Goal: Navigation & Orientation: Find specific page/section

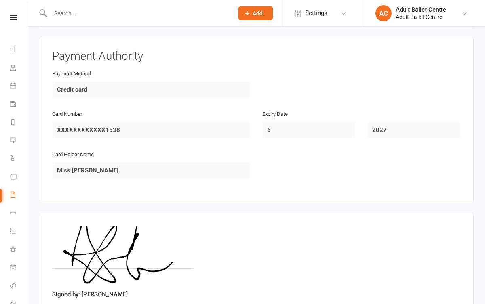
scroll to position [728, 0]
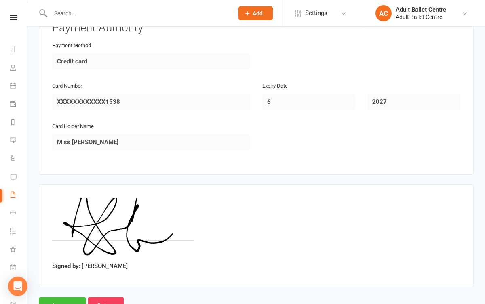
click at [69, 297] on input "Approve" at bounding box center [62, 305] width 47 height 17
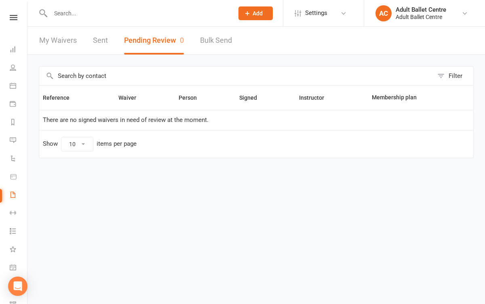
click at [88, 18] on input "text" at bounding box center [138, 13] width 180 height 11
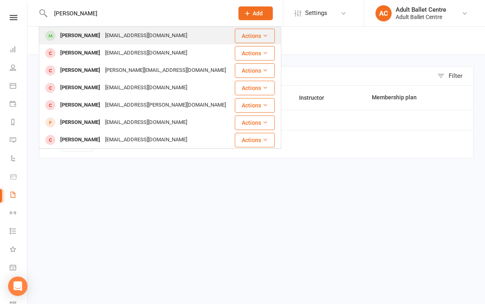
type input "rosa"
click at [103, 41] on div "rosatran98@gmail.com" at bounding box center [146, 36] width 87 height 12
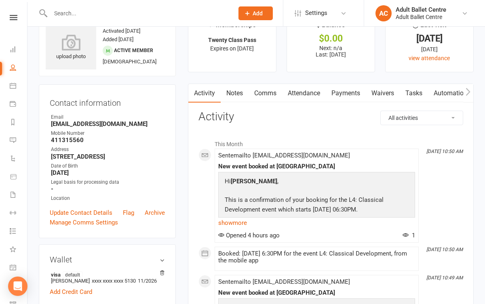
scroll to position [25, 0]
drag, startPoint x: 116, startPoint y: 126, endPoint x: 40, endPoint y: 122, distance: 76.1
click at [40, 122] on div "Contact information Owner Email rosatran98@gmail.com Mobile Number 411315560 Ad…" at bounding box center [107, 162] width 137 height 154
copy strong "rosatran98@gmail.com"
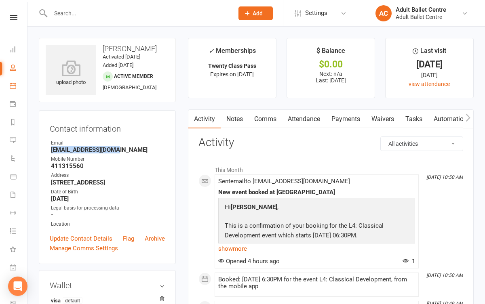
scroll to position [0, 0]
click at [17, 84] on link "Calendar" at bounding box center [19, 87] width 18 height 18
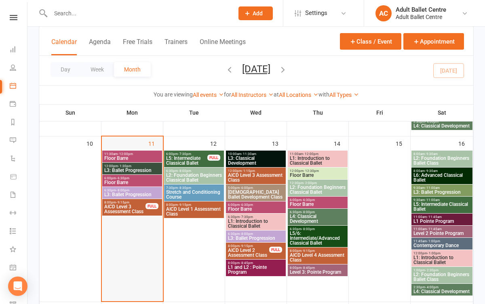
scroll to position [370, 0]
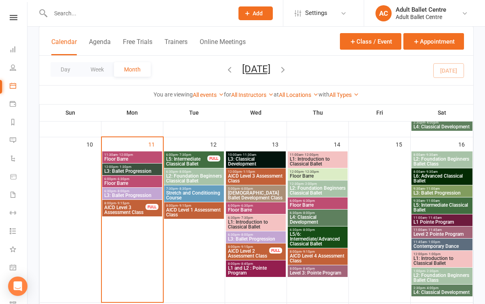
click at [141, 194] on span "L3: Ballet Progression" at bounding box center [132, 195] width 57 height 5
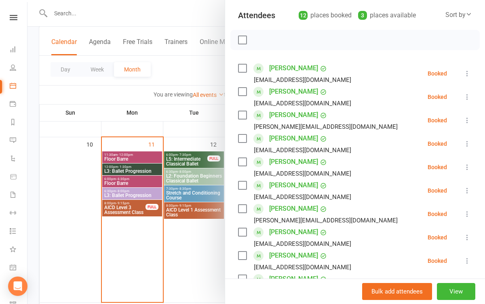
scroll to position [88, 0]
click at [198, 269] on div at bounding box center [255, 152] width 457 height 304
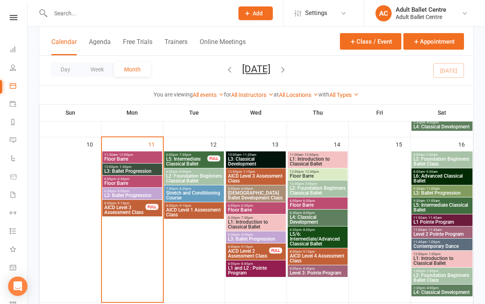
click at [152, 169] on span "L3: Ballet Progression" at bounding box center [132, 171] width 57 height 5
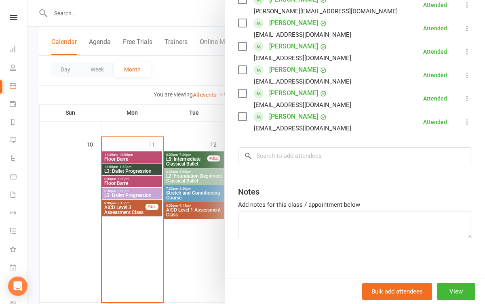
scroll to position [251, 0]
click at [170, 253] on div at bounding box center [255, 152] width 457 height 304
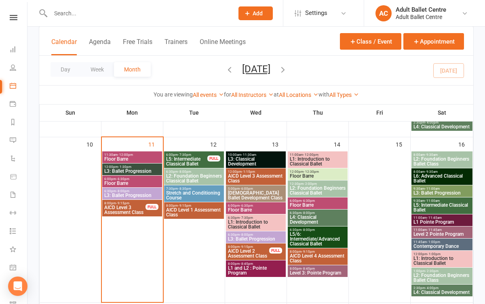
click at [203, 181] on span "L2: Foundation Beginners Classical Ballet" at bounding box center [194, 179] width 57 height 10
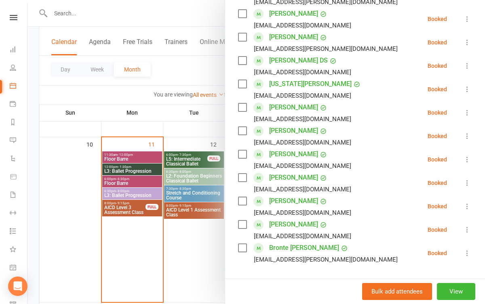
scroll to position [156, 0]
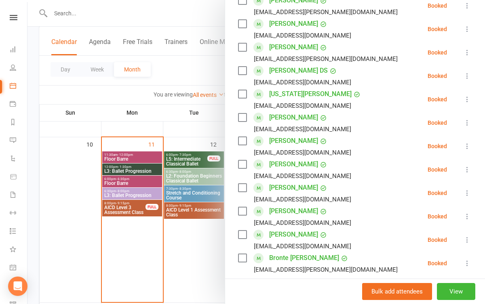
click at [168, 268] on div at bounding box center [255, 152] width 457 height 304
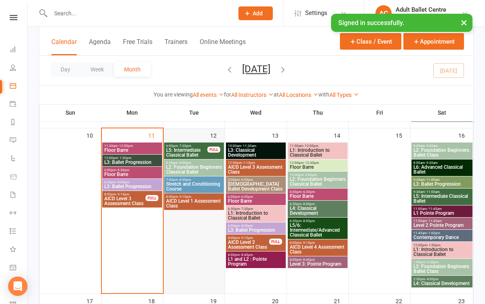
scroll to position [374, 0]
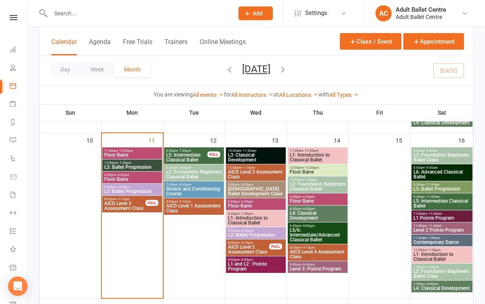
click at [140, 165] on span "L3: Ballet Progression" at bounding box center [132, 167] width 57 height 5
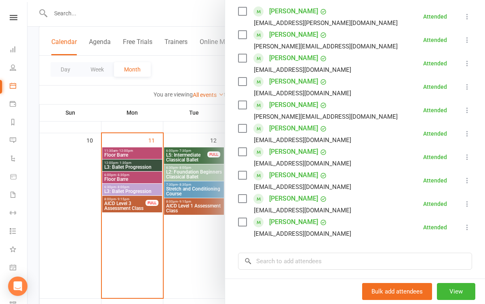
scroll to position [149, 0]
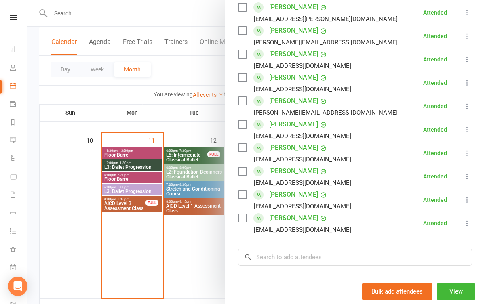
click at [201, 240] on div at bounding box center [255, 152] width 457 height 304
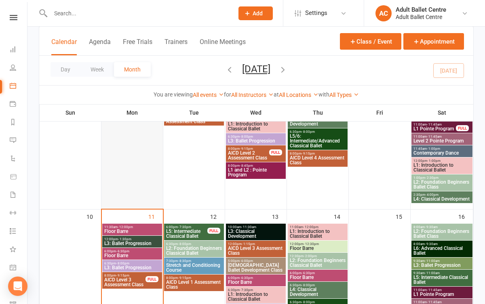
scroll to position [299, 0]
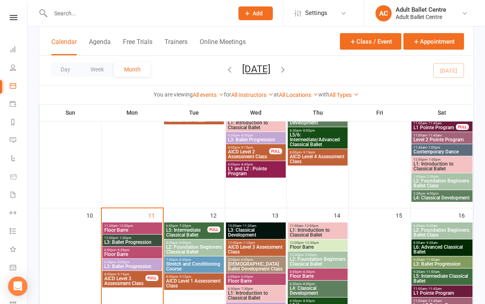
click at [134, 262] on span "6:30pm - 8:00pm" at bounding box center [132, 262] width 57 height 4
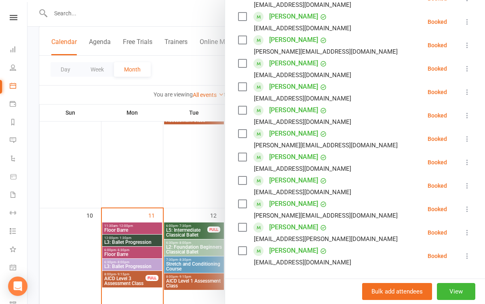
scroll to position [203, 0]
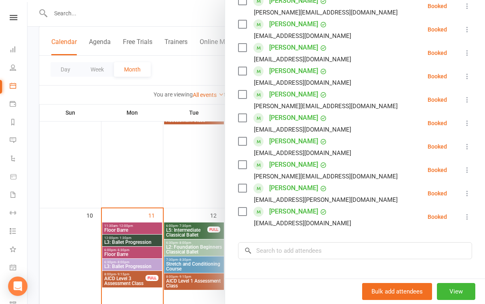
click at [166, 182] on div at bounding box center [255, 152] width 457 height 304
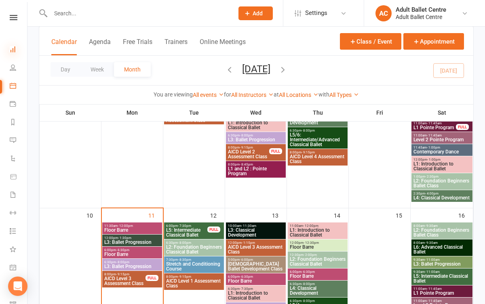
click at [15, 51] on icon at bounding box center [13, 49] width 6 height 6
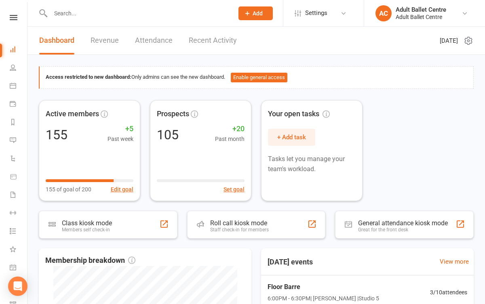
click at [116, 41] on link "Revenue" at bounding box center [104, 41] width 28 height 28
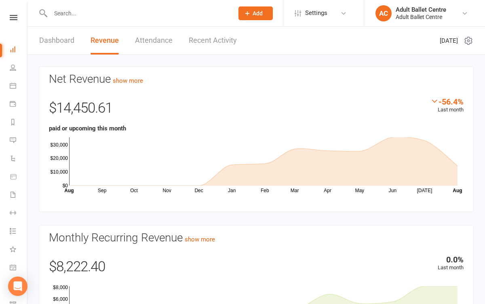
click at [8, 141] on li "Messages 2" at bounding box center [13, 141] width 27 height 18
click at [11, 157] on icon at bounding box center [13, 158] width 6 height 6
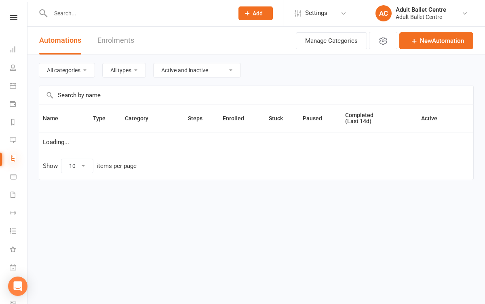
select select "25"
click at [13, 134] on link "Messages 2" at bounding box center [19, 141] width 18 height 18
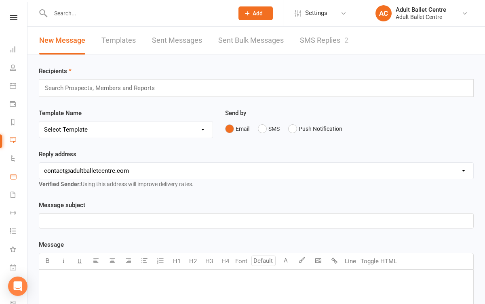
click at [13, 177] on icon at bounding box center [13, 176] width 7 height 7
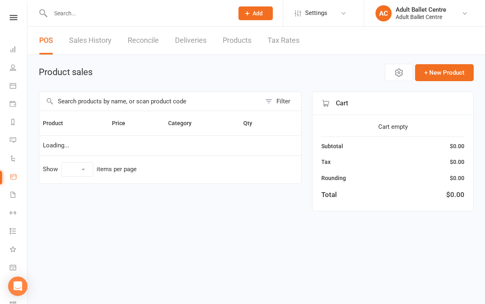
select select "10"
click at [14, 193] on icon at bounding box center [13, 194] width 6 height 6
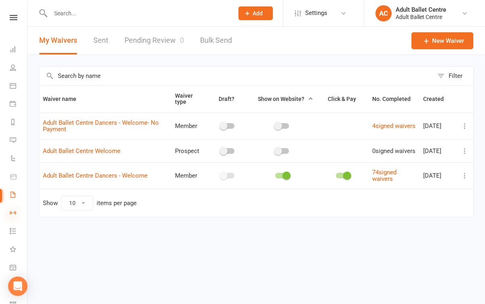
click at [12, 211] on icon at bounding box center [13, 213] width 6 height 6
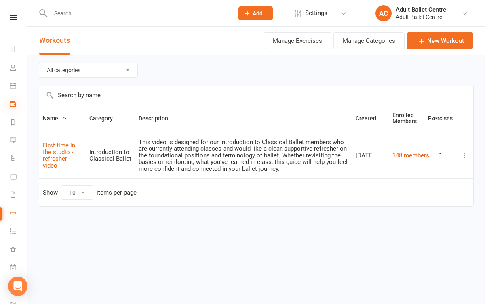
click at [14, 101] on icon at bounding box center [13, 104] width 6 height 6
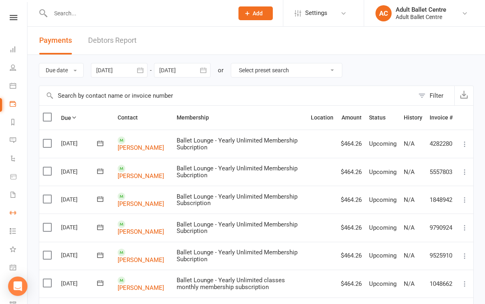
click at [12, 216] on link "Workouts" at bounding box center [19, 214] width 18 height 18
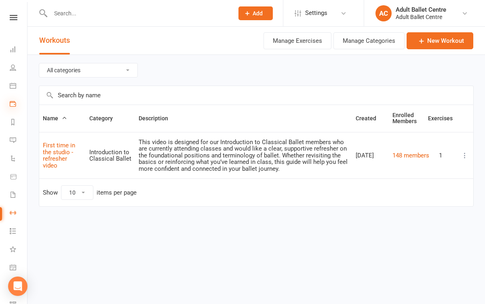
click at [13, 103] on icon at bounding box center [13, 104] width 6 height 6
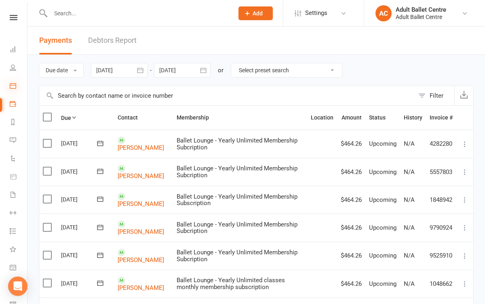
click at [13, 86] on icon at bounding box center [13, 85] width 6 height 6
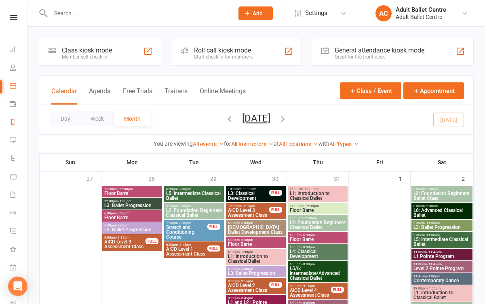
click at [17, 121] on link "Reports" at bounding box center [19, 123] width 18 height 18
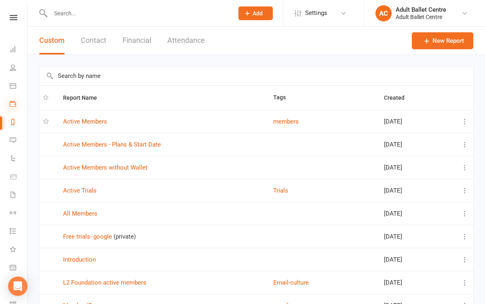
click at [16, 106] on icon at bounding box center [13, 104] width 6 height 6
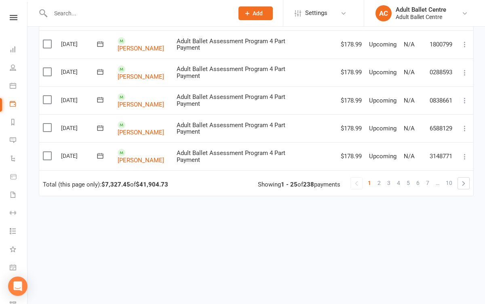
scroll to position [657, 0]
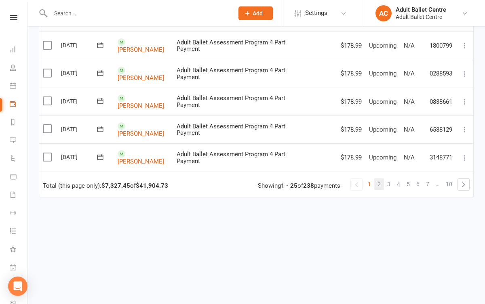
click at [382, 179] on link "2" at bounding box center [379, 184] width 10 height 11
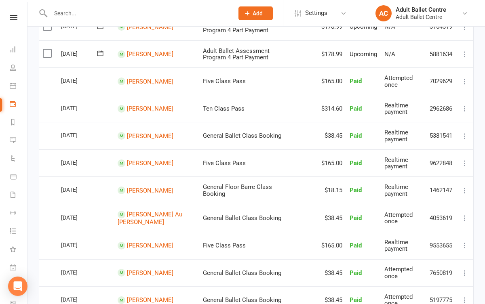
scroll to position [292, 0]
